Goal: Browse casually: Explore the website without a specific task or goal

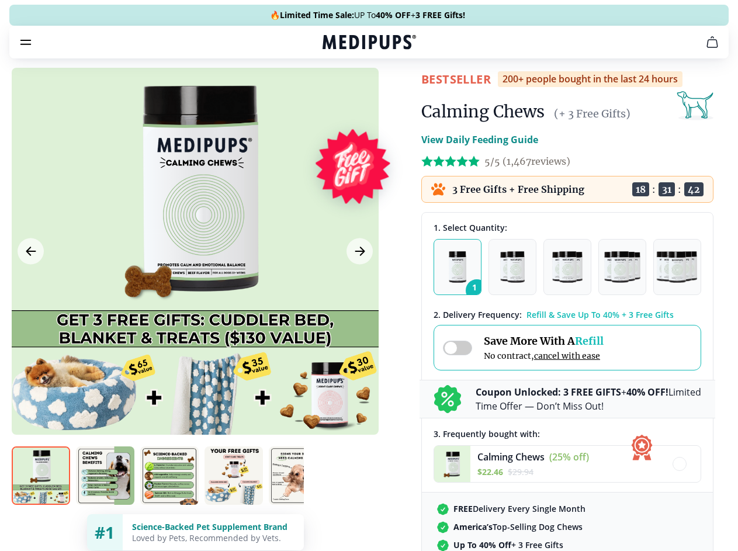
click at [336, 93] on span "Supplements" at bounding box center [365, 99] width 58 height 12
click at [396, 92] on icon "button" at bounding box center [403, 99] width 14 height 14
click at [705, 49] on icon "cart" at bounding box center [712, 42] width 14 height 14
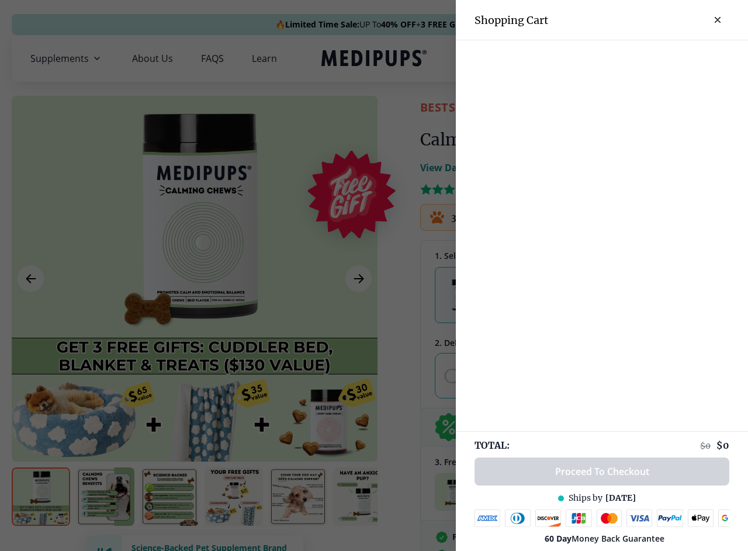
click at [568, 58] on div at bounding box center [374, 275] width 748 height 551
click at [660, 58] on span "Get FREE Gift" at bounding box center [660, 58] width 68 height 13
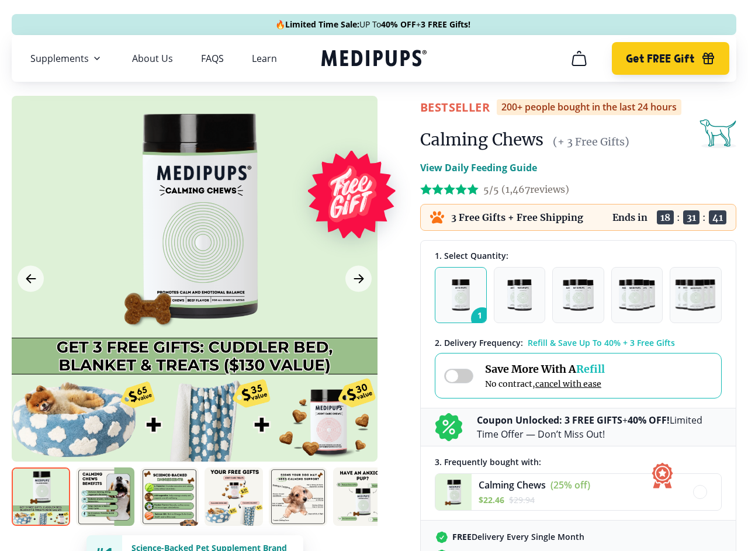
click at [703, 58] on icon "button" at bounding box center [708, 60] width 11 height 8
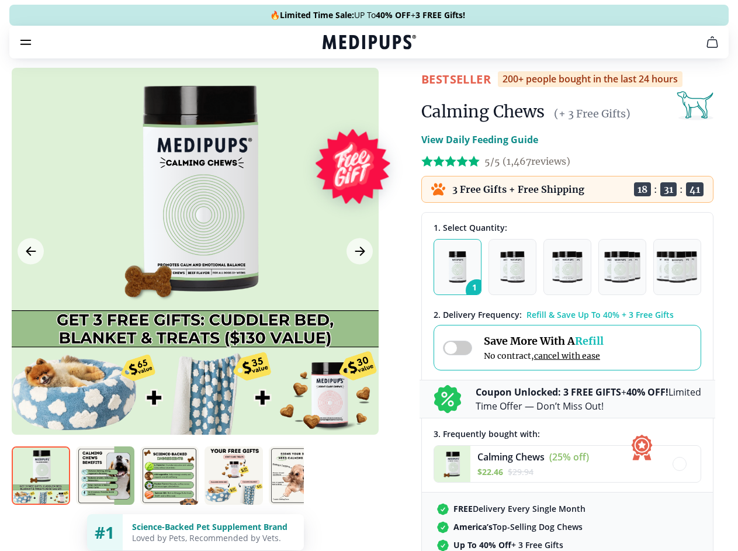
click at [195, 279] on div at bounding box center [195, 251] width 367 height 367
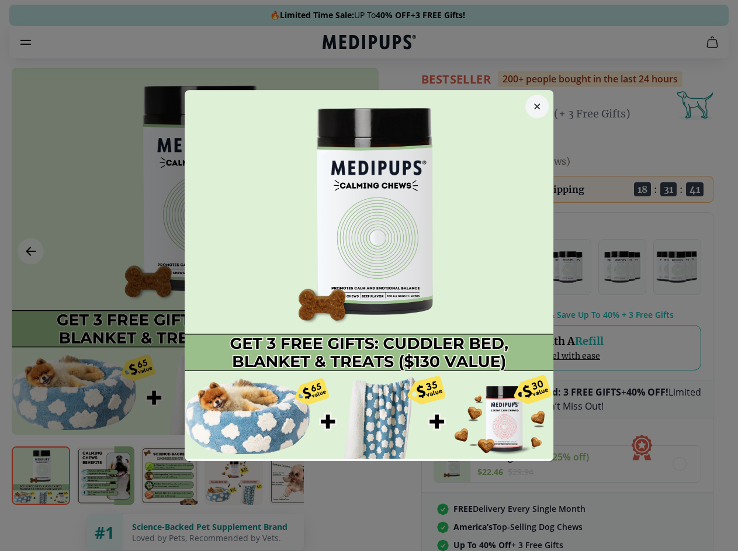
click at [30, 279] on div at bounding box center [369, 275] width 738 height 551
click at [358, 279] on div at bounding box center [369, 275] width 738 height 551
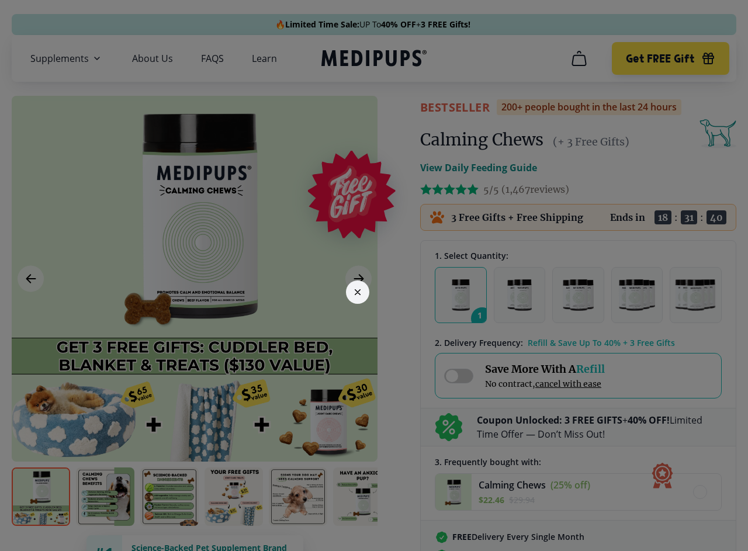
click at [41, 497] on div at bounding box center [374, 275] width 748 height 551
